Goal: Task Accomplishment & Management: Complete application form

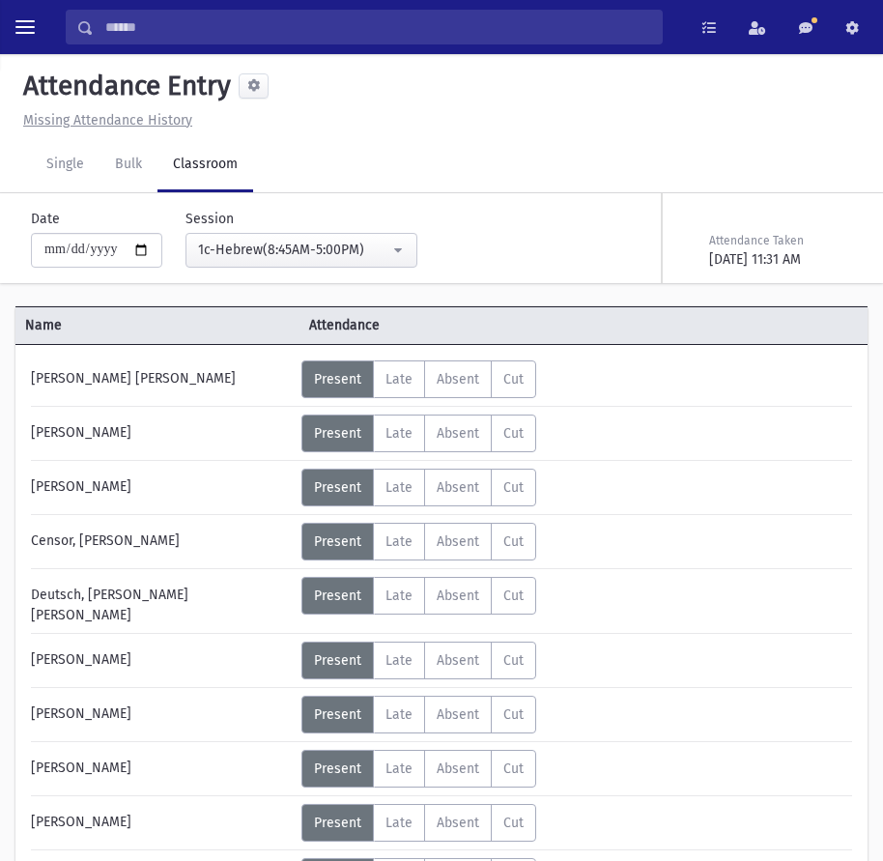
select select "****"
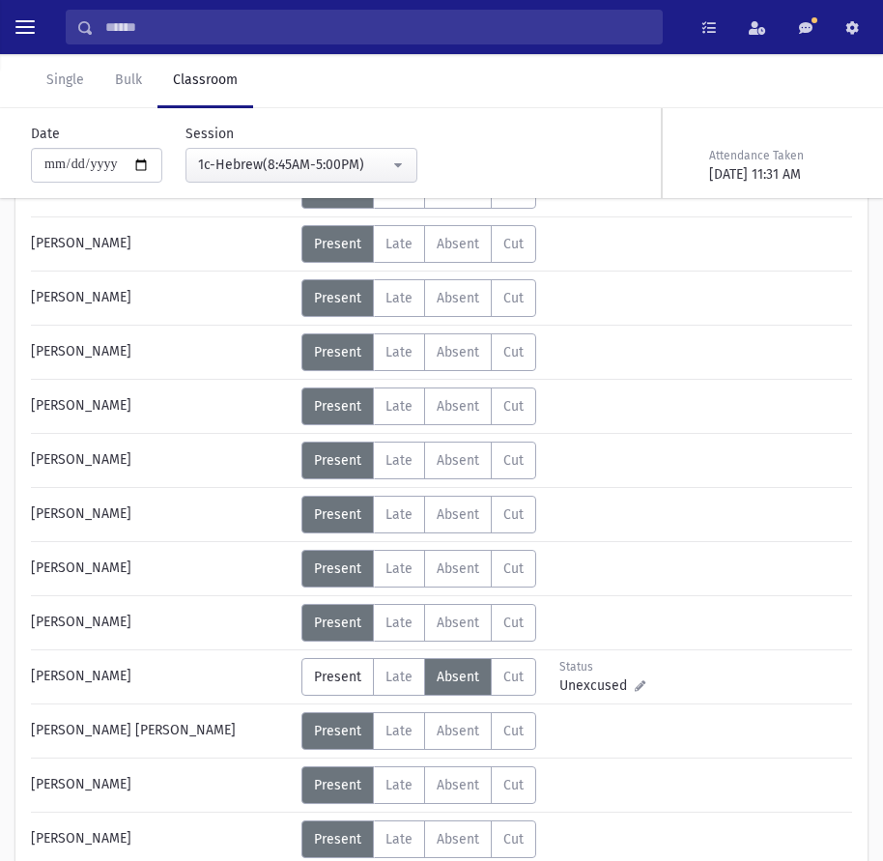
click at [222, 87] on link "Classroom" at bounding box center [206, 81] width 96 height 54
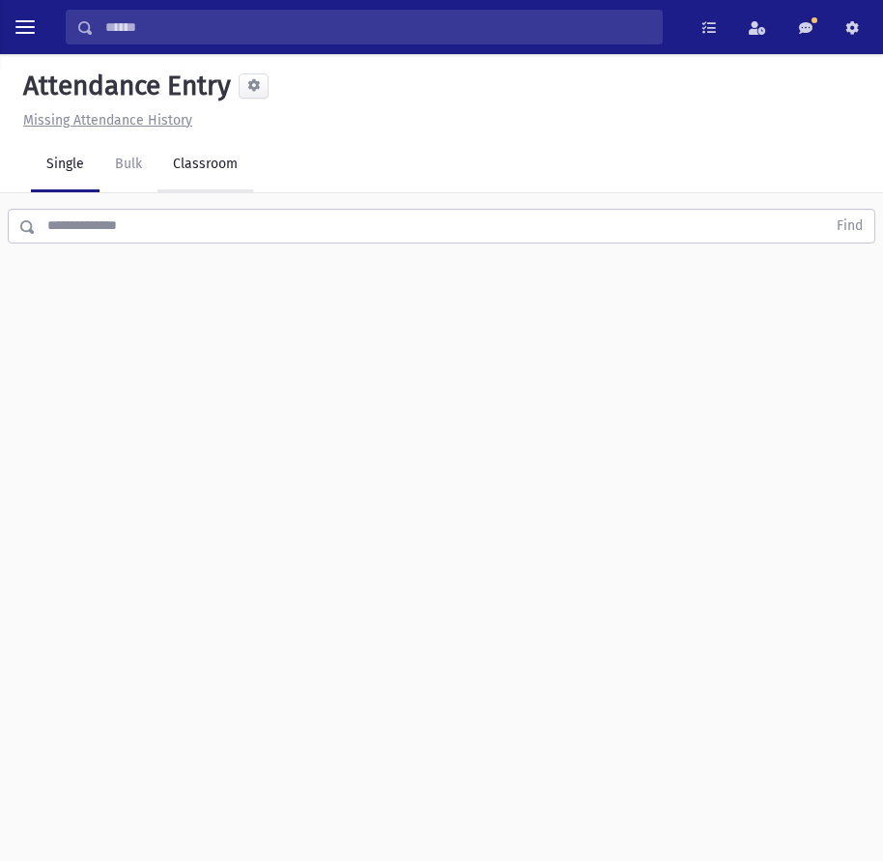
click at [158, 159] on link "Classroom" at bounding box center [206, 165] width 96 height 54
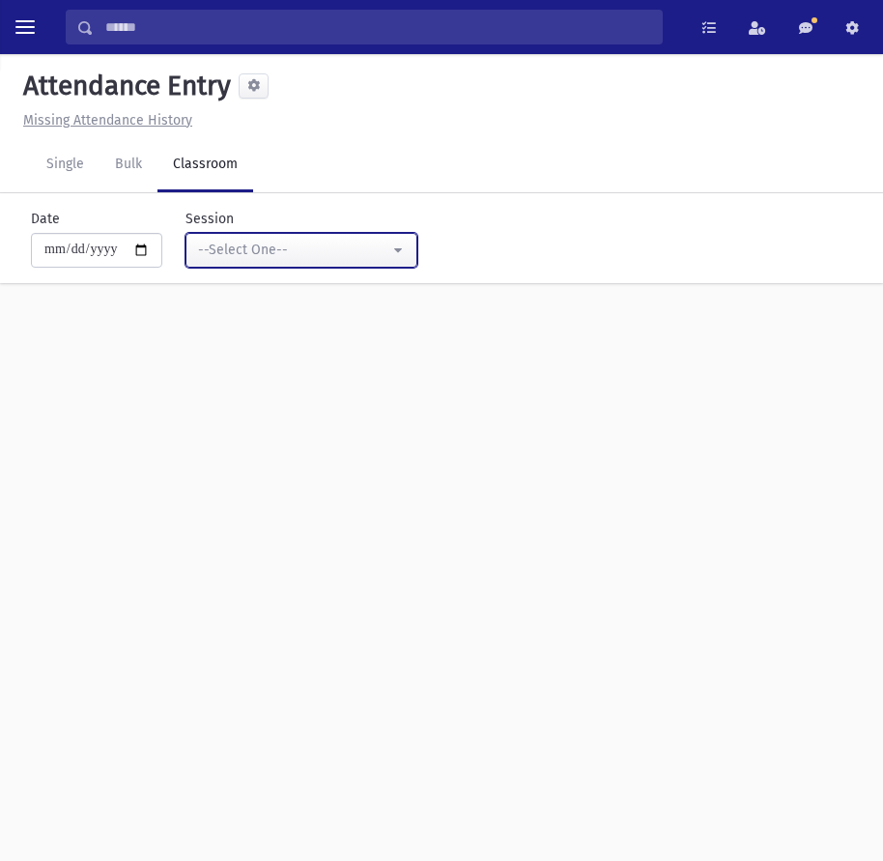
click at [379, 251] on div "--Select One--" at bounding box center [293, 250] width 191 height 20
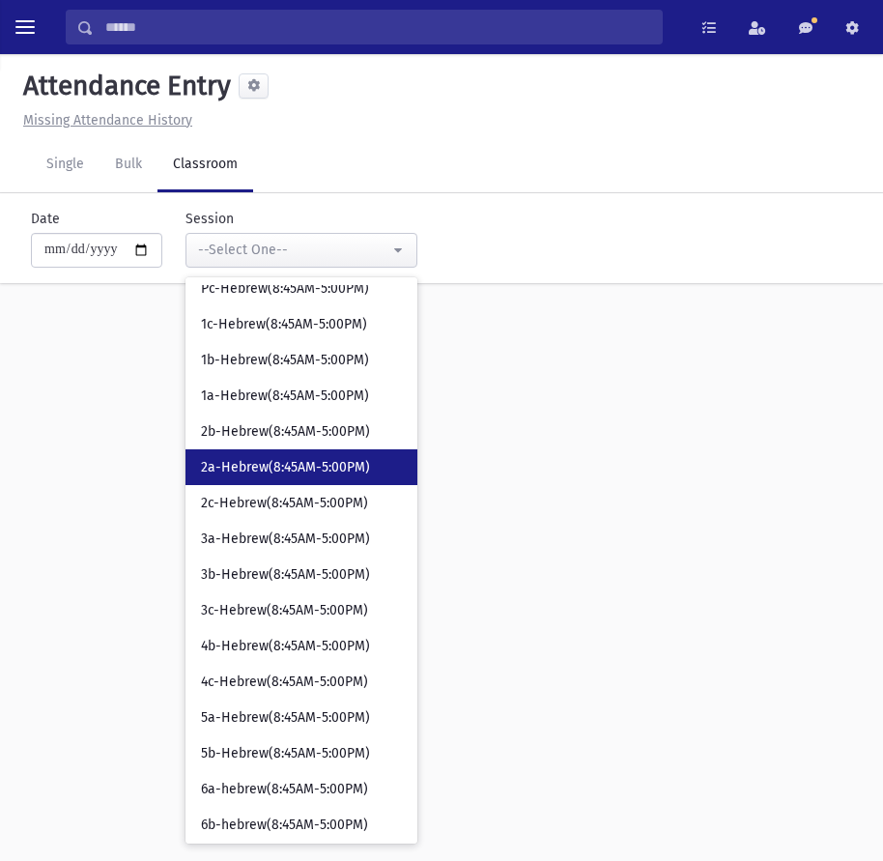
scroll to position [272, 0]
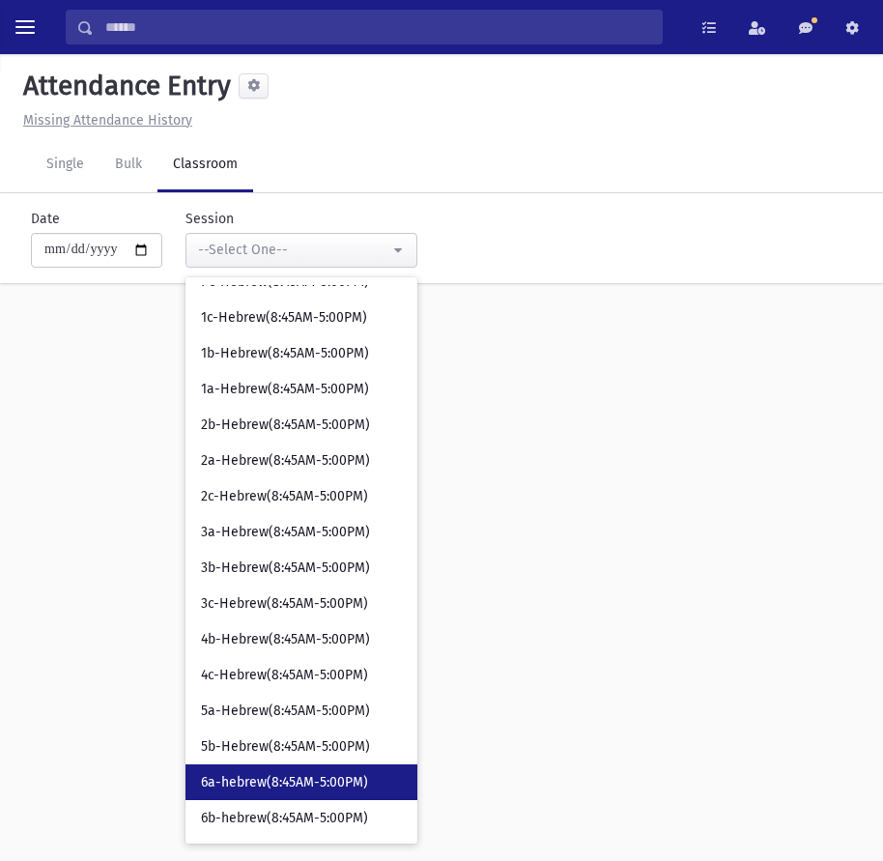
click at [285, 767] on link "6a-hebrew(8:45AM-5:00PM)" at bounding box center [302, 783] width 232 height 36
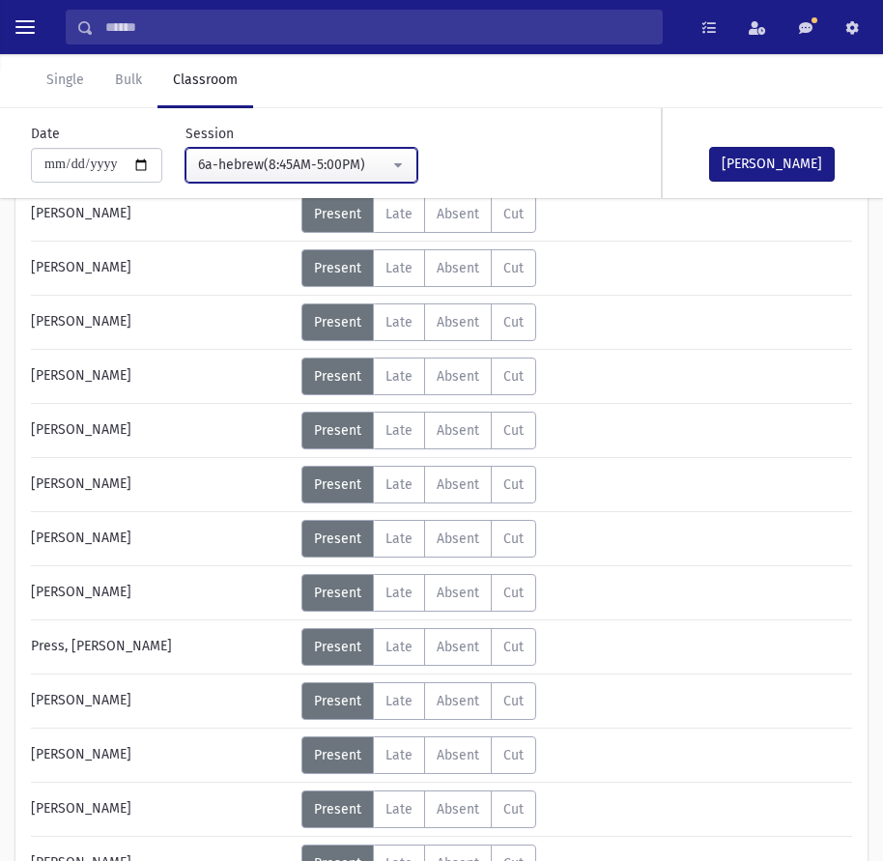
scroll to position [677, 0]
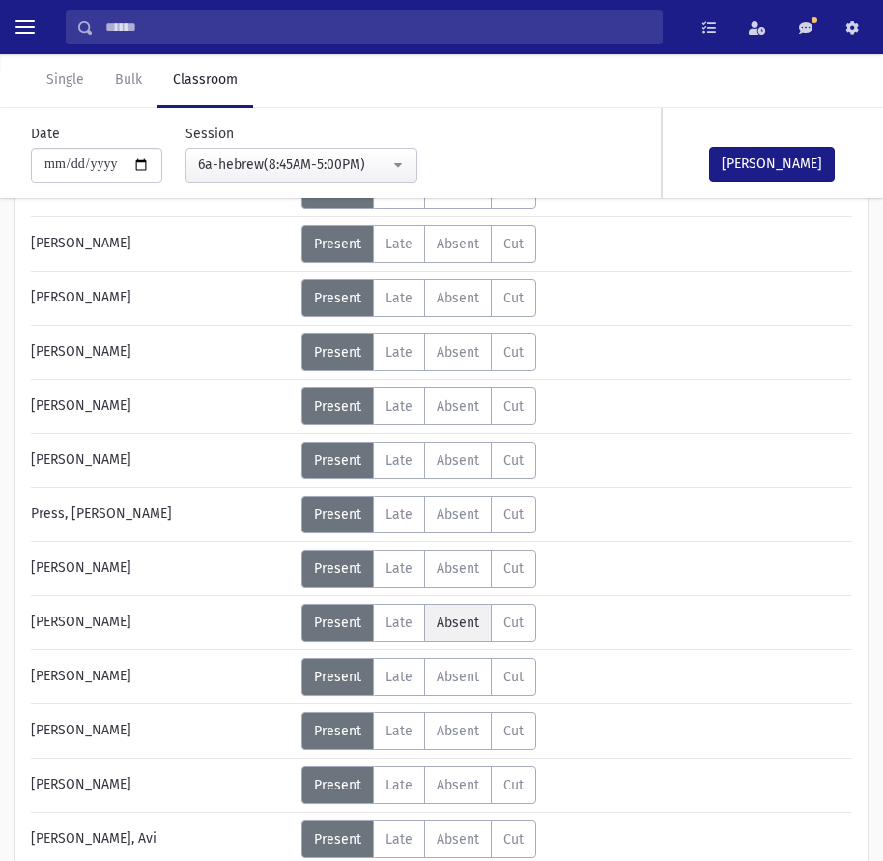
click at [457, 628] on span "Absent" at bounding box center [458, 623] width 43 height 16
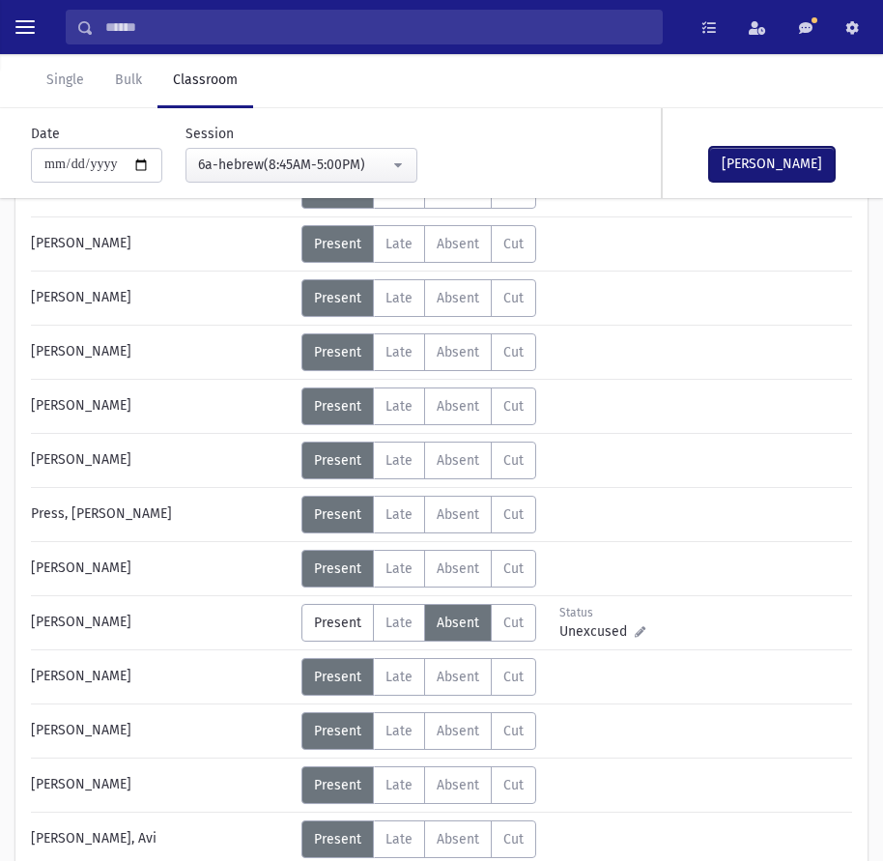
click at [777, 155] on button "[PERSON_NAME]" at bounding box center [772, 164] width 126 height 35
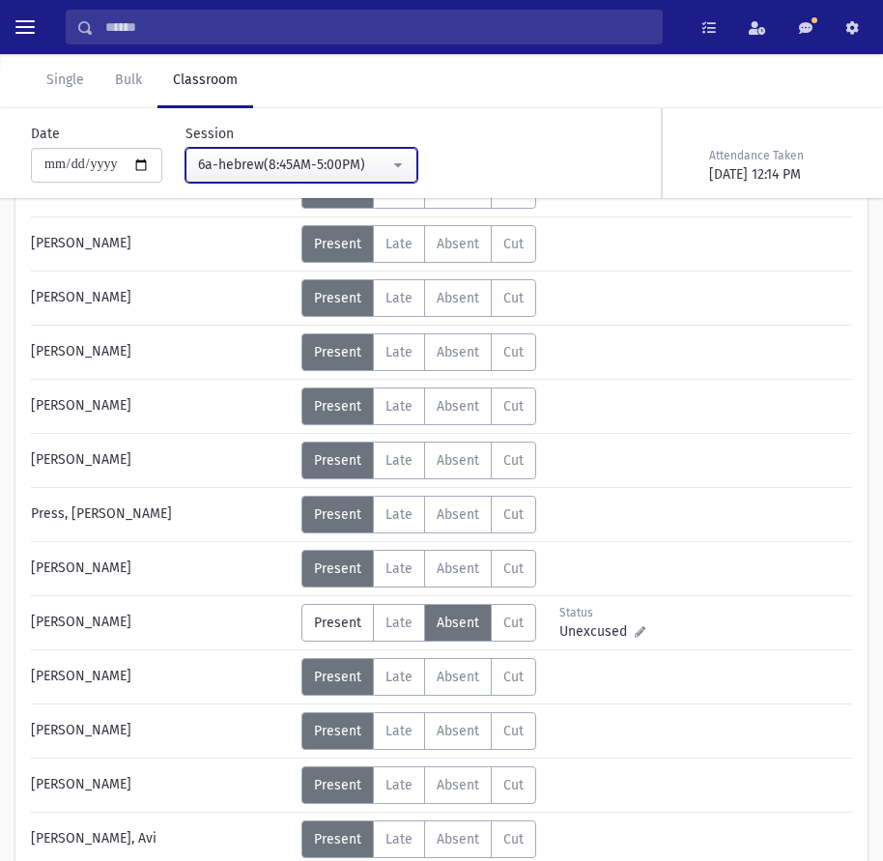
click at [377, 156] on div "6a-hebrew(8:45AM-5:00PM)" at bounding box center [293, 165] width 191 height 20
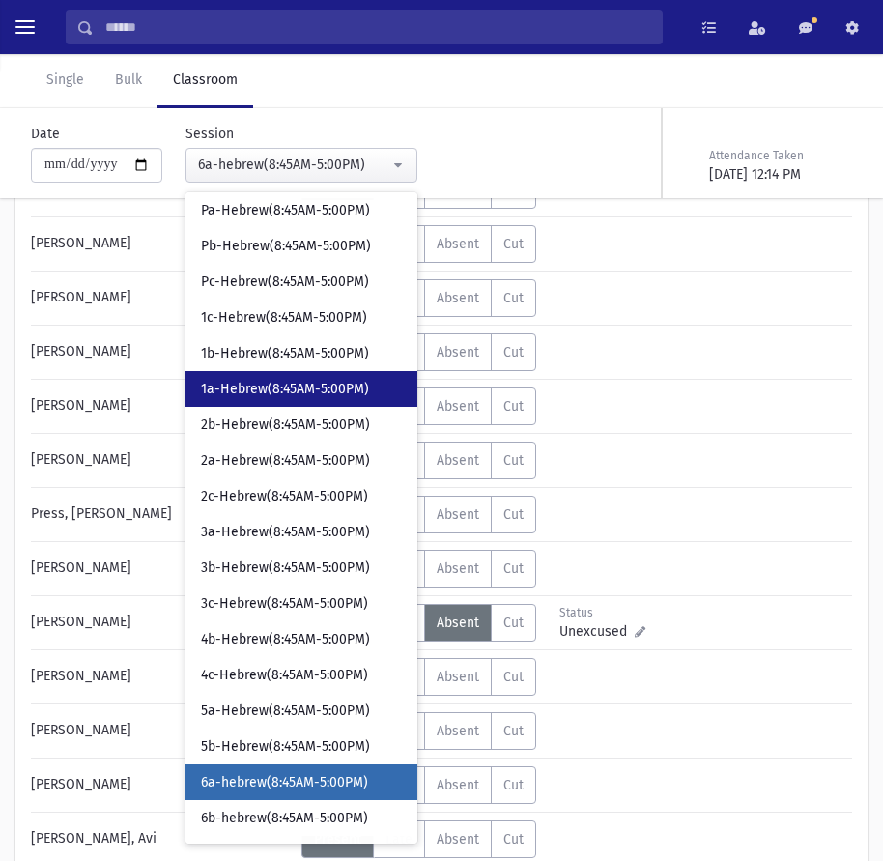
scroll to position [187, 0]
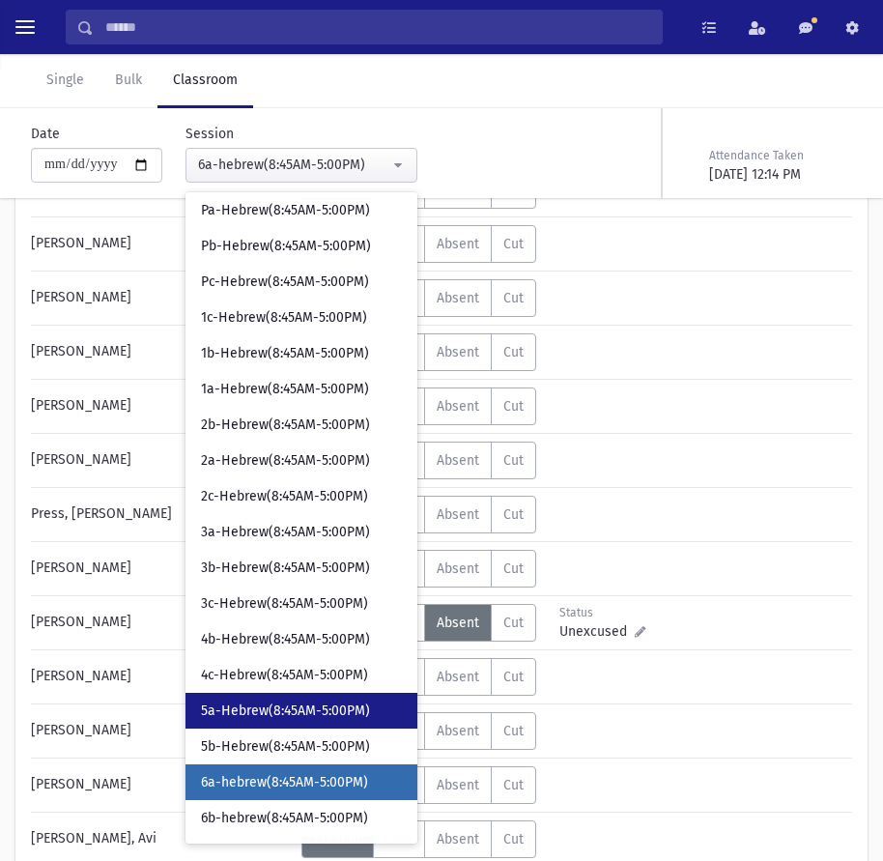
click at [331, 694] on link "5a-Hebrew(8:45AM-5:00PM)" at bounding box center [302, 711] width 232 height 36
select select "****"
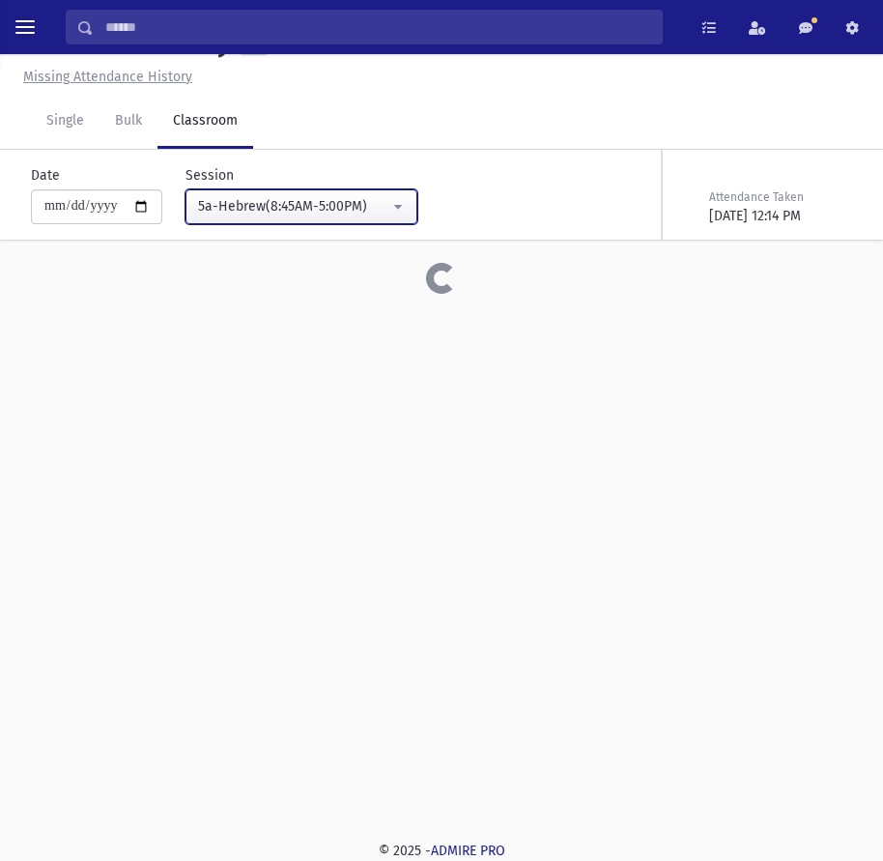
scroll to position [677, 0]
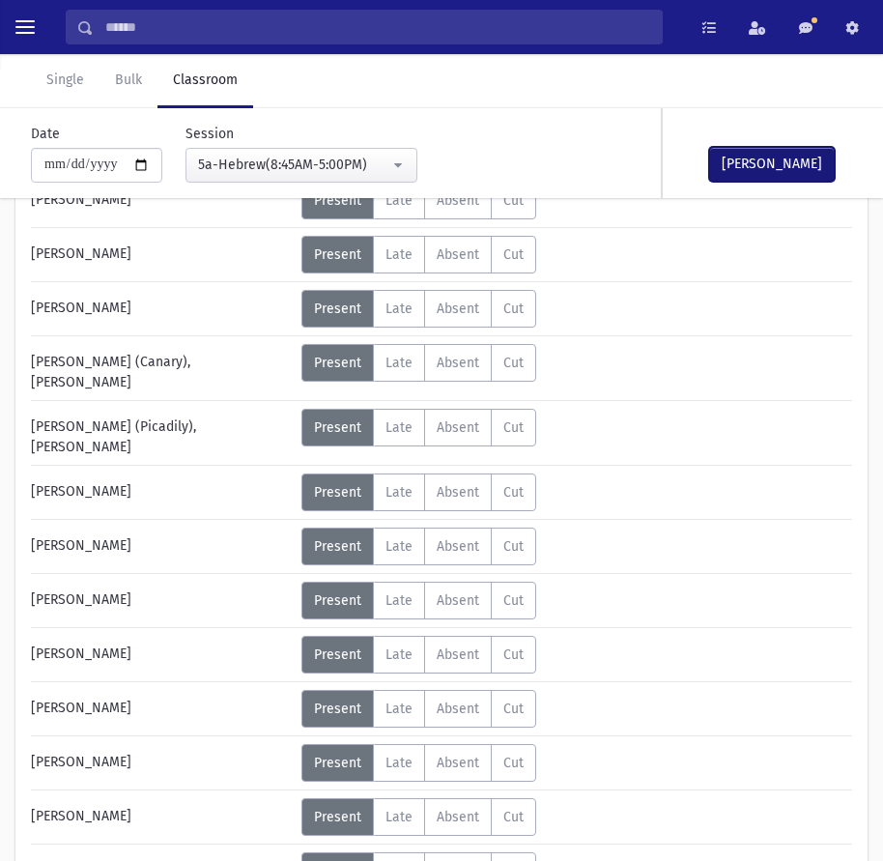
click at [787, 170] on button "[PERSON_NAME]" at bounding box center [772, 164] width 126 height 35
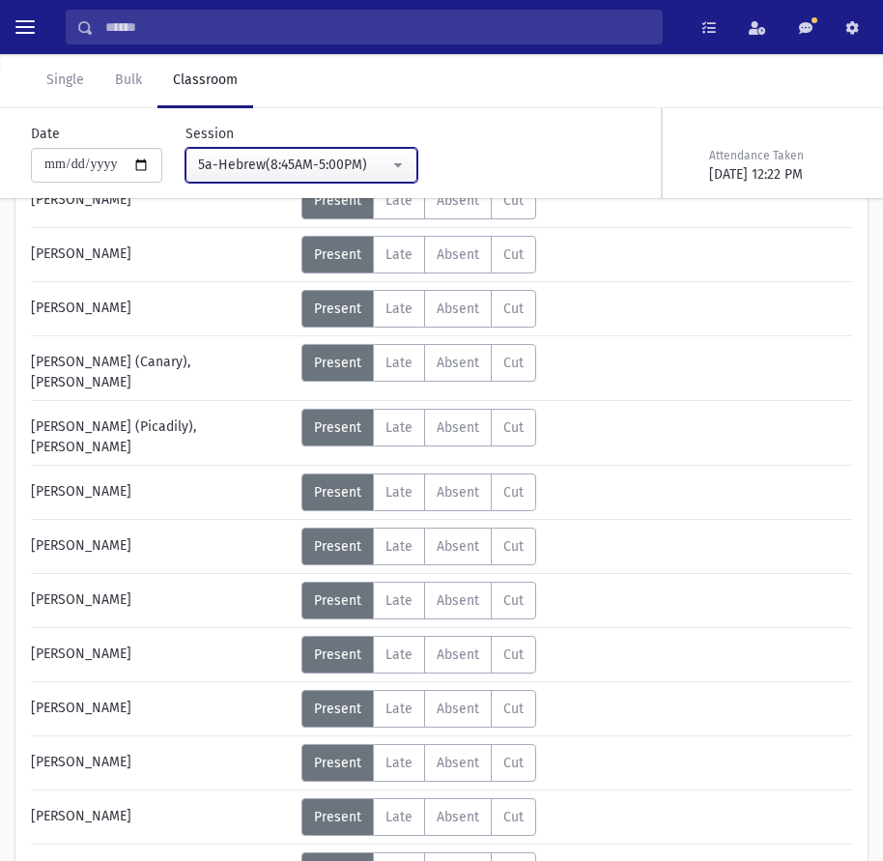
click at [390, 168] on div "5a-Hebrew(8:45AM-5:00PM)" at bounding box center [293, 165] width 191 height 20
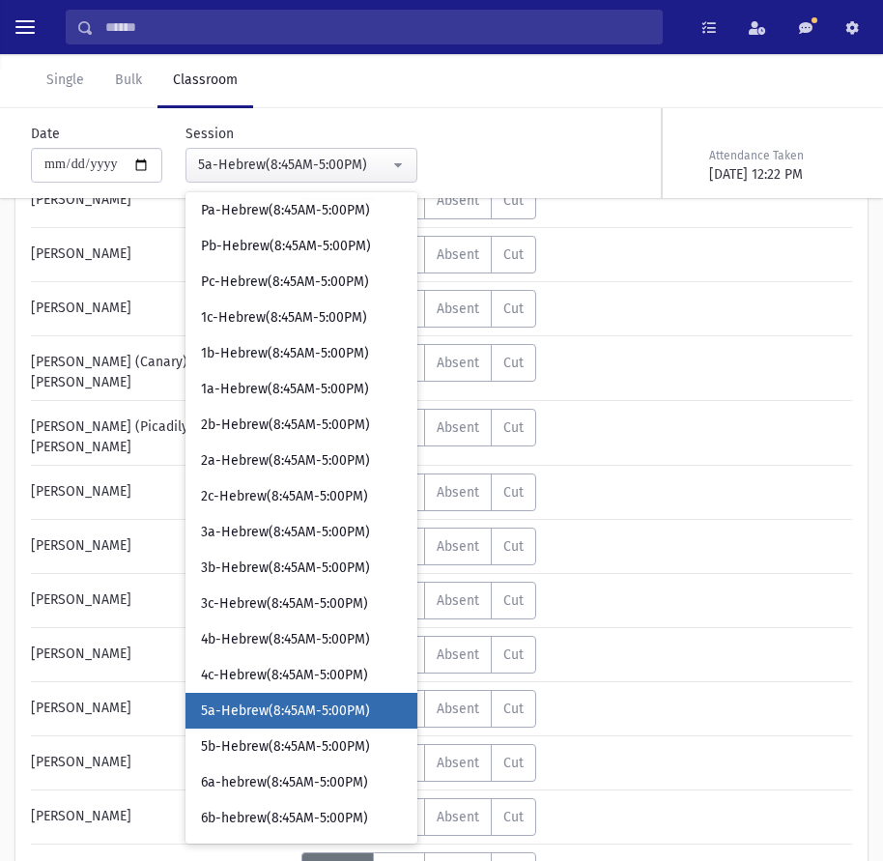
click at [508, 121] on div "**********" at bounding box center [303, 145] width 564 height 74
